Goal: Task Accomplishment & Management: Manage account settings

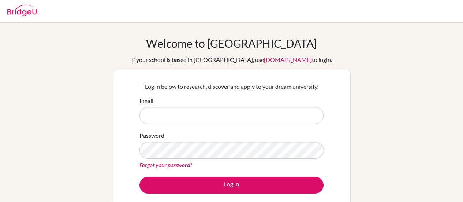
scroll to position [87, 0]
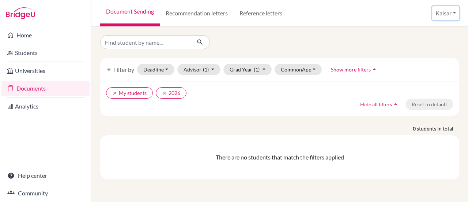
click at [445, 14] on button "Kaisar" at bounding box center [445, 13] width 27 height 14
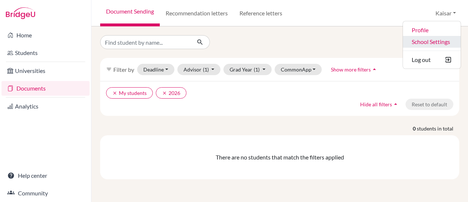
click at [422, 42] on link "School Settings" at bounding box center [432, 42] width 58 height 12
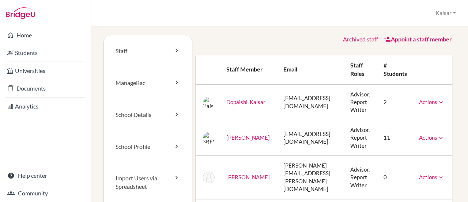
click at [241, 140] on link "[PERSON_NAME]" at bounding box center [248, 137] width 44 height 7
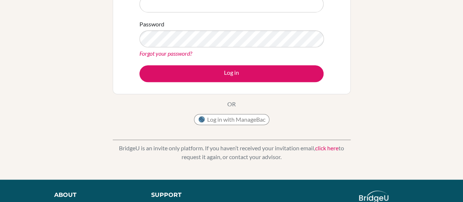
scroll to position [130, 0]
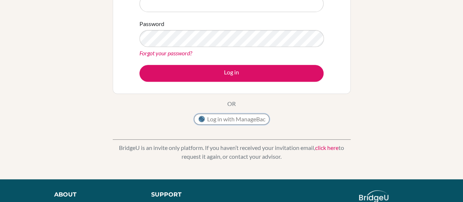
click at [217, 120] on button "Log in with ManageBac" at bounding box center [231, 118] width 75 height 11
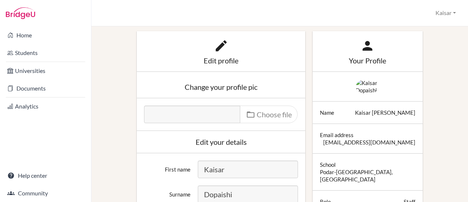
scroll to position [18, 0]
drag, startPoint x: 261, startPoint y: 60, endPoint x: 221, endPoint y: 57, distance: 40.7
click at [221, 57] on div "Edit profile" at bounding box center [221, 60] width 154 height 7
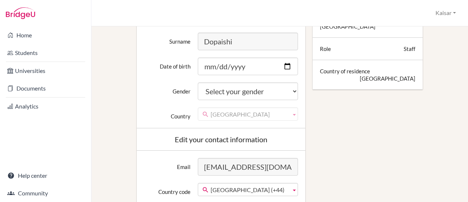
scroll to position [2733, 0]
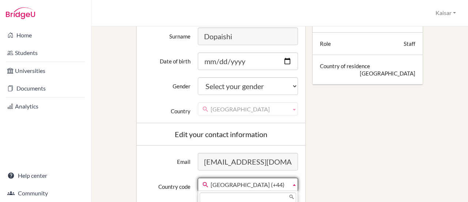
click at [281, 191] on div "United Kingdom (+44) Afghanistan (+93) Albania (+355) Algeria (+213) American S…" at bounding box center [248, 183] width 100 height 13
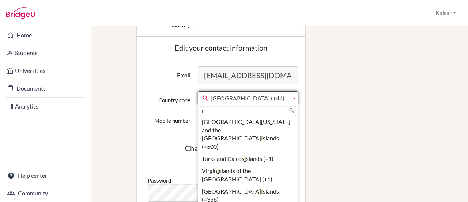
scroll to position [0, 0]
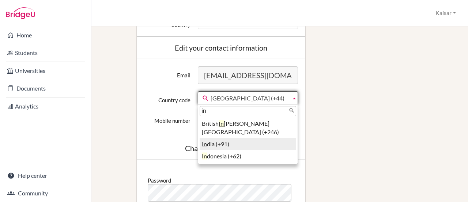
type input "in"
click at [209, 142] on li "In dia (+91)" at bounding box center [248, 144] width 97 height 12
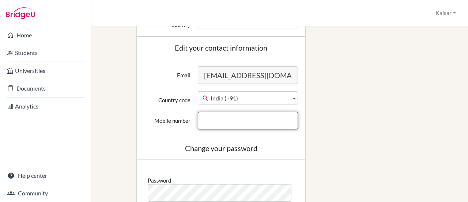
click at [205, 120] on input "Mobile number" at bounding box center [248, 121] width 100 height 18
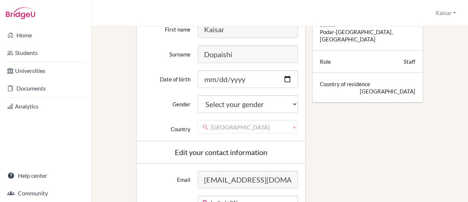
scroll to position [157, 0]
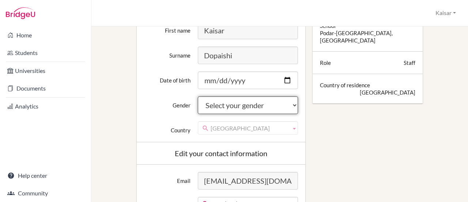
click at [217, 109] on select "Select your gender Female Male Neither" at bounding box center [248, 105] width 100 height 18
select select "female"
click at [198, 96] on select "Select your gender Female Male Neither" at bounding box center [248, 105] width 100 height 18
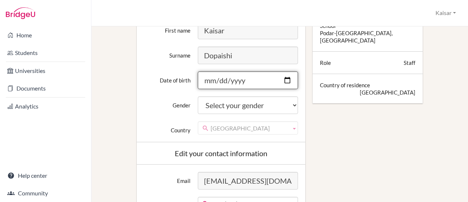
click at [220, 82] on input "Date of birth" at bounding box center [248, 80] width 100 height 18
click at [210, 79] on input "Date of birth" at bounding box center [248, 80] width 100 height 18
type input "1962-02-03"
click at [300, 105] on div "First name Kaisar Surname Dopaishi Date of birth 1962-02-03 Gender Select your …" at bounding box center [221, 78] width 169 height 128
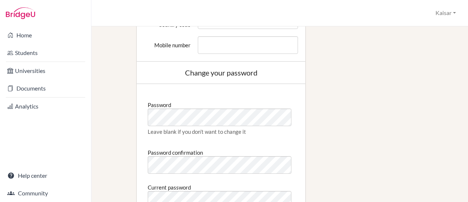
scroll to position [332, 0]
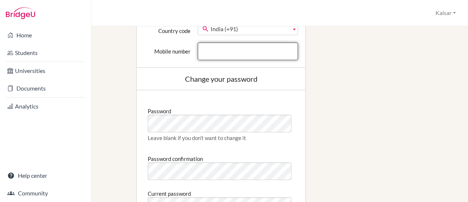
click at [234, 50] on input "Mobile number" at bounding box center [248, 51] width 100 height 18
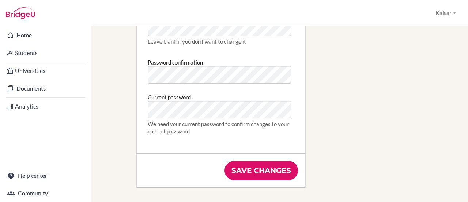
scroll to position [428, 0]
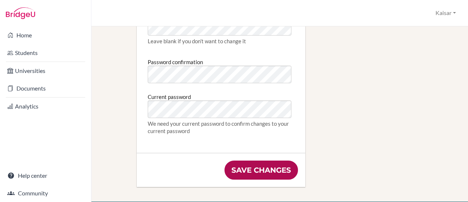
type input "8291327971"
click at [254, 167] on input "Save changes" at bounding box center [262, 169] width 74 height 19
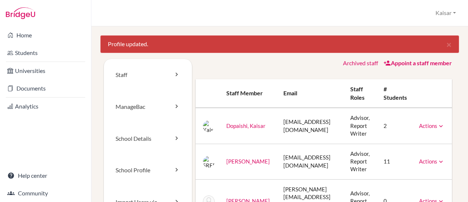
click at [445, 125] on icon at bounding box center [440, 125] width 7 height 7
click at [231, 123] on link "Dopaishi, Kaisar" at bounding box center [245, 125] width 39 height 7
